Goal: Information Seeking & Learning: Learn about a topic

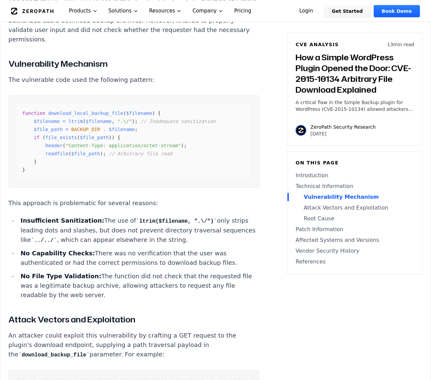
scroll to position [884, 0]
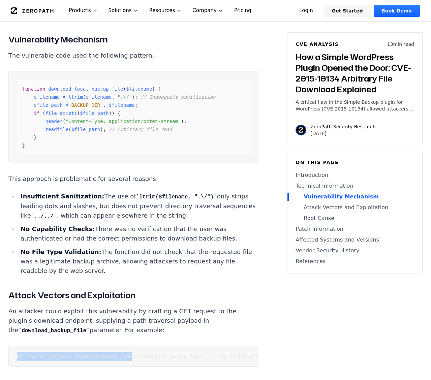
drag, startPoint x: 17, startPoint y: 299, endPoint x: 133, endPoint y: 305, distance: 115.8
click at [133, 346] on pre "GET /wp-admin/tools.php?page=backup_manager&download_backup_file=../../wp-confi…" at bounding box center [133, 356] width 251 height 21
click at [137, 354] on code "GET /wp-admin/tools.php?page=backup_manager&download_backup_file=../../wp-confi…" at bounding box center [138, 356] width 242 height 5
drag, startPoint x: 19, startPoint y: 293, endPoint x: 22, endPoint y: 314, distance: 21.7
click at [22, 346] on pre "GET /wp-admin/tools.php?page=backup_manager&download_backup_file=../../wp-confi…" at bounding box center [133, 356] width 251 height 21
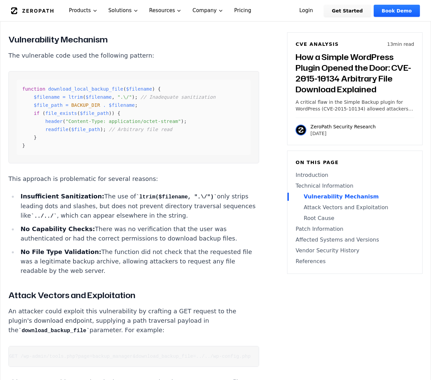
scroll to position [0, 0]
click at [29, 354] on code "GET /wp-admin/tools.php?page=backup_manager&download_backup_file=../../wp-confi…" at bounding box center [138, 356] width 242 height 5
click at [33, 346] on pre "GET /wp-admin/tools.php?page=backup_manager&download_backup_file=../../wp-confi…" at bounding box center [133, 356] width 251 height 21
drag, startPoint x: 29, startPoint y: 302, endPoint x: 87, endPoint y: 304, distance: 58.4
click at [87, 354] on code "GET /wp-admin/tools.php?page=backup_manager&download_backup_file=../../wp-confi…" at bounding box center [138, 356] width 242 height 5
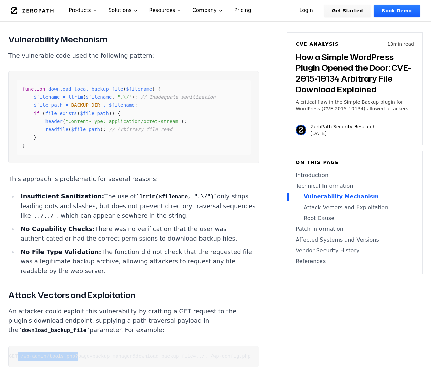
scroll to position [0, 8]
click at [86, 354] on code "GET /wp-admin/tools.php?page=backup_manager&download_backup_file=../../wp-confi…" at bounding box center [130, 356] width 242 height 5
drag, startPoint x: 80, startPoint y: 306, endPoint x: 25, endPoint y: 306, distance: 55.0
click at [25, 346] on pre "GET /wp-admin/tools.php?page=backup_manager&download_backup_file=../../wp-confi…" at bounding box center [133, 356] width 251 height 21
click at [34, 346] on pre "GET /wp-admin/tools.php?page=backup_manager&download_backup_file=../../wp-confi…" at bounding box center [133, 356] width 251 height 21
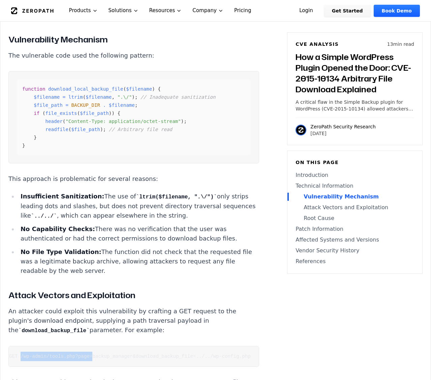
drag, startPoint x: 20, startPoint y: 301, endPoint x: 92, endPoint y: 303, distance: 72.5
click at [92, 354] on code "GET /wp-admin/tools.php?page=backup_manager&download_backup_file=../../wp-confi…" at bounding box center [130, 356] width 242 height 5
copy code "/wp-admin/tools.php?page=backup_manager&download_backup_file=../../wp-config.php"
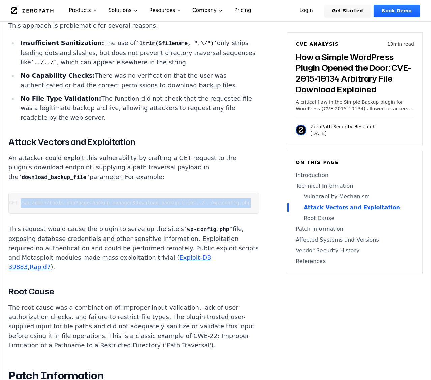
scroll to position [1038, 0]
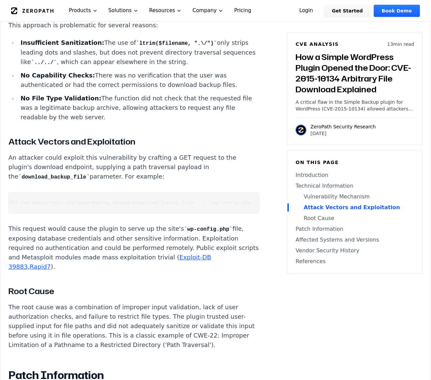
click at [81, 192] on pre "GET /wp-admin/tools.php?page=backup_manager&download_backup_file=../../wp-confi…" at bounding box center [133, 202] width 251 height 21
click at [82, 192] on pre "GET /wp-admin/tools.php?page=backup_manager&download_backup_file=../../wp-confi…" at bounding box center [133, 202] width 251 height 21
drag, startPoint x: 75, startPoint y: 148, endPoint x: 29, endPoint y: 147, distance: 46.2
click at [29, 200] on code "GET /wp-admin/tools.php?page=backup_manager&download_backup_file=../../wp-confi…" at bounding box center [138, 202] width 242 height 5
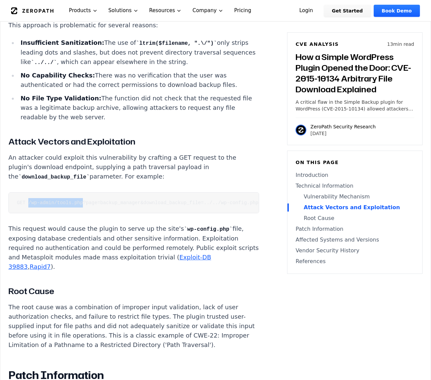
copy code "/wp-admin/tools.php"
click at [150, 303] on p "The root cause was a combination of improper input validation, lack of user aut…" at bounding box center [133, 326] width 251 height 47
drag, startPoint x: 171, startPoint y: 152, endPoint x: 187, endPoint y: 149, distance: 15.8
click at [187, 192] on pre "GET /wp-admin/tools.php?page=backup_manager&download_backup_file=../../wp-confi…" at bounding box center [133, 202] width 251 height 21
drag, startPoint x: 207, startPoint y: 158, endPoint x: 215, endPoint y: 158, distance: 7.4
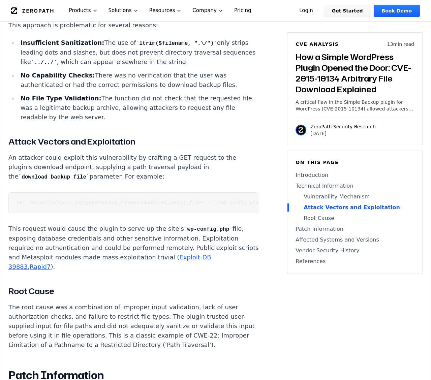
click at [215, 158] on div "How a Simple WordPress Plugin Opened the Door: CVE-2015-10134 Arbitrary File Do…" at bounding box center [133, 244] width 251 height 1612
drag, startPoint x: 165, startPoint y: 148, endPoint x: 212, endPoint y: 149, distance: 46.5
click at [212, 200] on code "GET /wp-admin/tools.php?page=backup_manager&download_backup_file=../../wp-confi…" at bounding box center [138, 202] width 242 height 5
drag, startPoint x: 101, startPoint y: 144, endPoint x: 226, endPoint y: 146, distance: 124.4
click at [226, 192] on pre "GET /wp-admin/tools.php?page=backup_manager&download_backup_file=../../wp-confi…" at bounding box center [133, 202] width 251 height 21
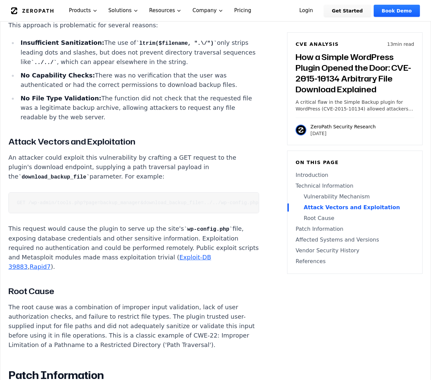
click at [86, 224] on p "This request would cause the plugin to serve up the site's wp-config.php file, …" at bounding box center [133, 248] width 251 height 48
